Goal: Navigation & Orientation: Find specific page/section

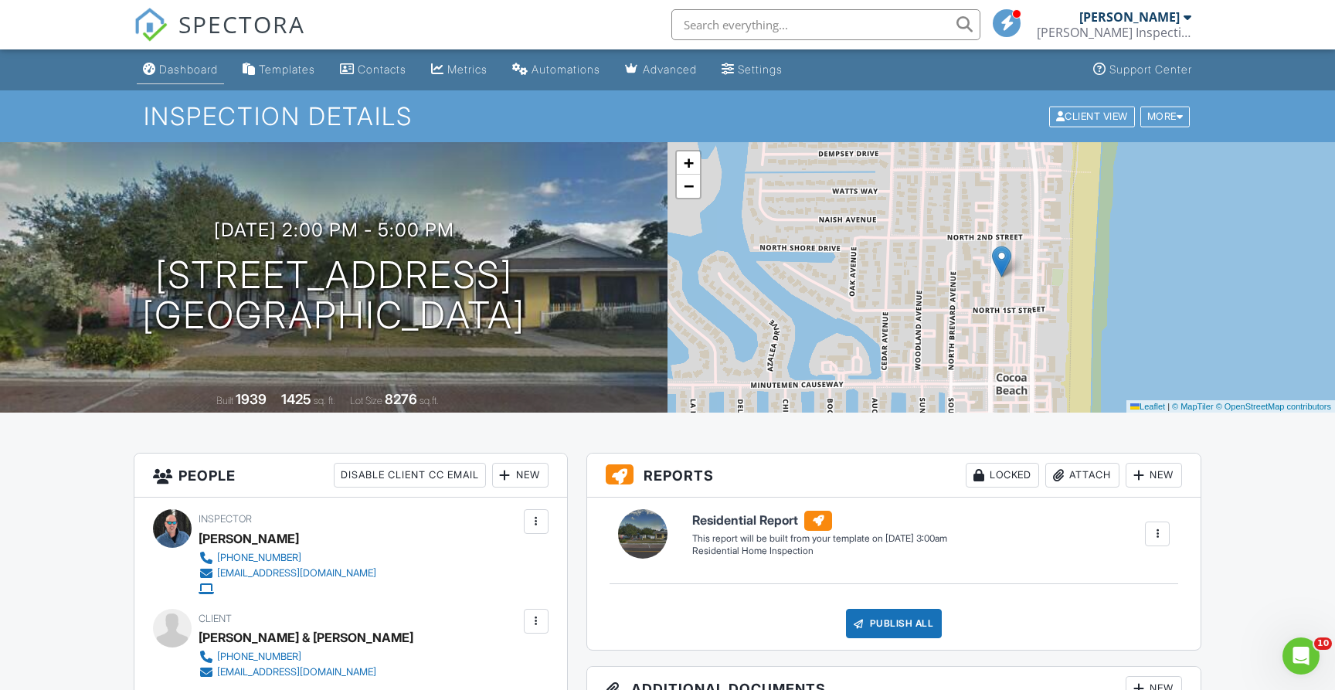
click at [193, 66] on div "Dashboard" at bounding box center [188, 69] width 59 height 13
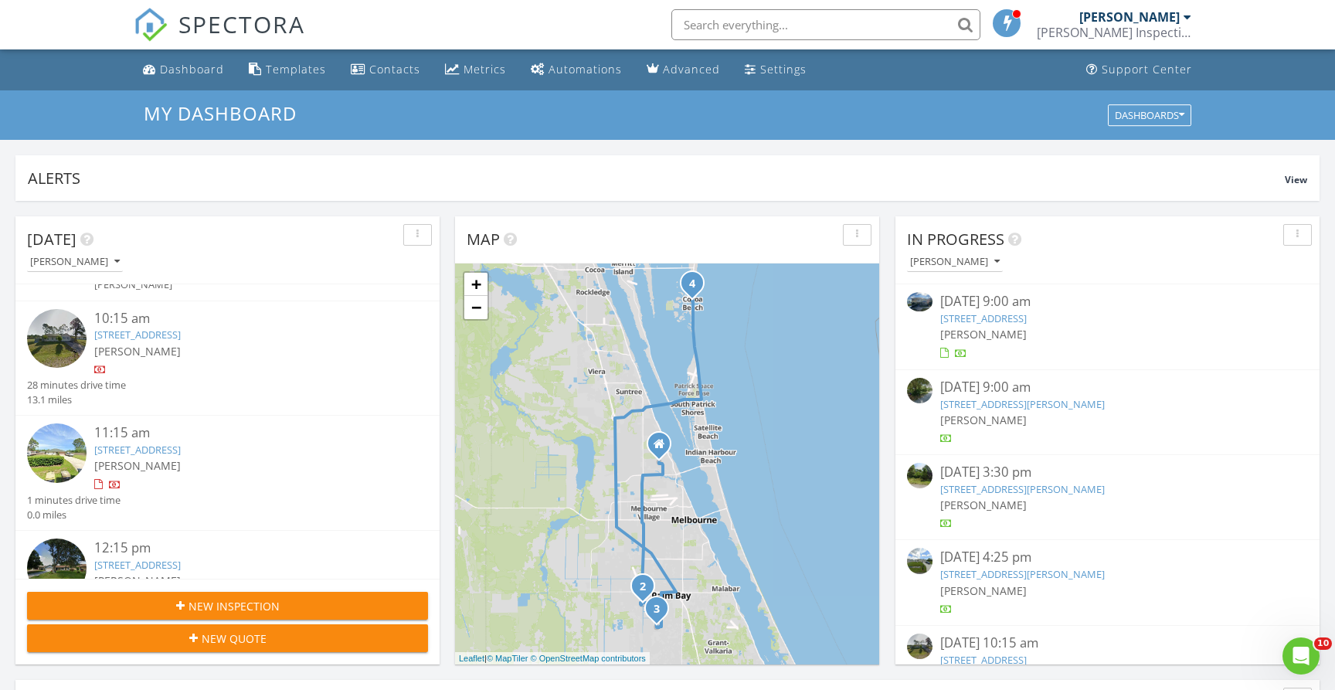
scroll to position [51, 0]
click at [191, 66] on div "Dashboard" at bounding box center [192, 69] width 64 height 15
